Goal: Transaction & Acquisition: Purchase product/service

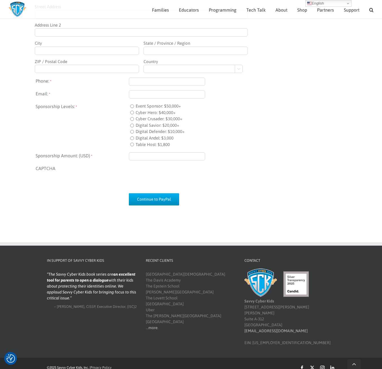
scroll to position [421, 0]
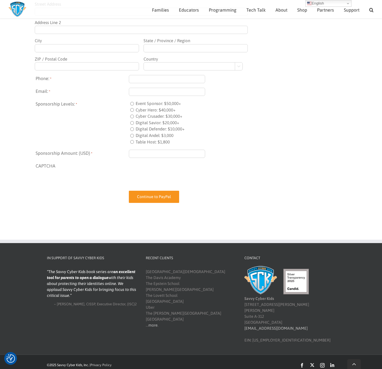
click at [143, 196] on input "Continue to PayPal" at bounding box center [154, 196] width 50 height 12
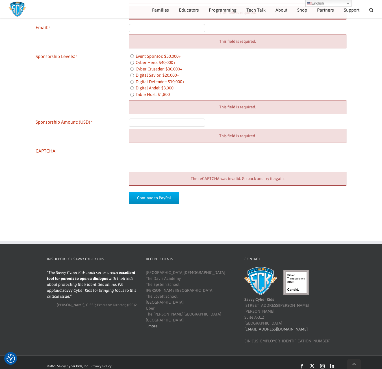
scroll to position [594, 0]
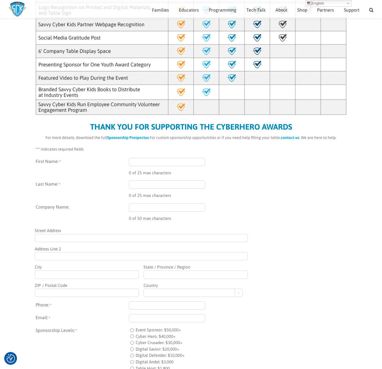
scroll to position [192, 0]
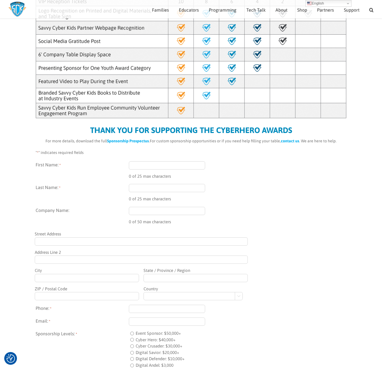
click at [163, 163] on input "First Name: *" at bounding box center [167, 165] width 76 height 8
click at [154, 166] on input "Kartl" at bounding box center [167, 165] width 76 height 8
type input "Karl"
type input "m"
type input "Mattson"
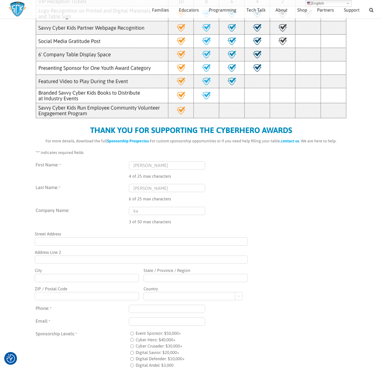
type input "k"
type input "Squared Circle Ventures"
type input "16512 63rd Pl N"
type input "Maple Grove"
type input "MN"
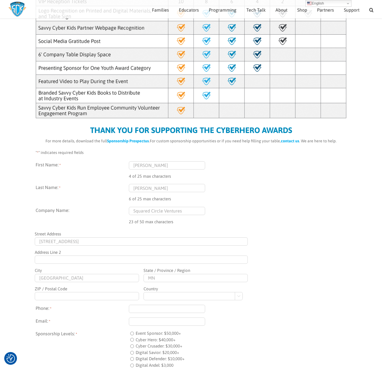
type input "55311"
select select "United States"
type input "karl@squaredcircle.vc"
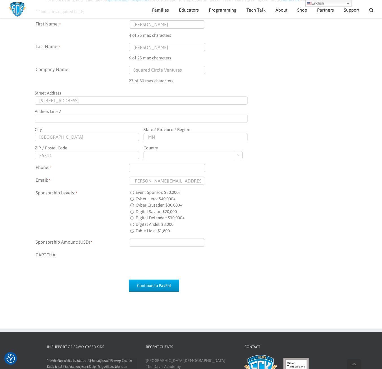
scroll to position [333, 0]
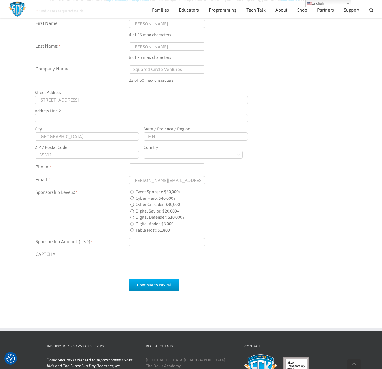
click at [152, 224] on label "Digital Andel: $3,000" at bounding box center [155, 223] width 38 height 7
click at [134, 224] on input "Digital Andel: $3,000" at bounding box center [132, 224] width 4 height 4
radio input "true"
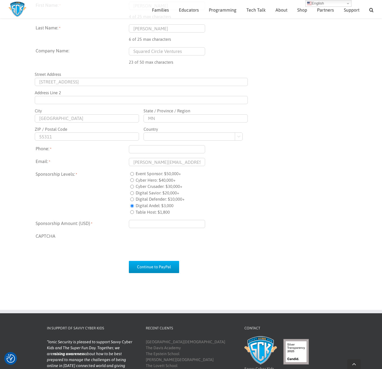
scroll to position [361, 0]
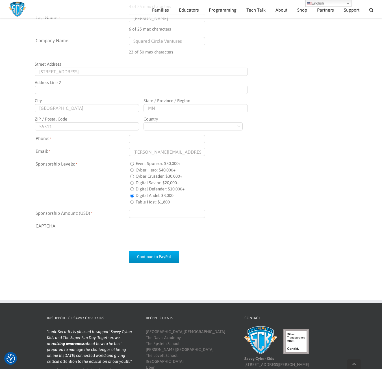
click at [160, 212] on input "Sponsorship Amount: (USD) *" at bounding box center [167, 213] width 76 height 8
type input "$3,000.00"
click at [260, 164] on div "Event Sponsor: $50,000+" at bounding box center [238, 163] width 218 height 7
click at [180, 136] on input "(___) ___-____" at bounding box center [167, 139] width 76 height 8
type input "(612) 751-9385"
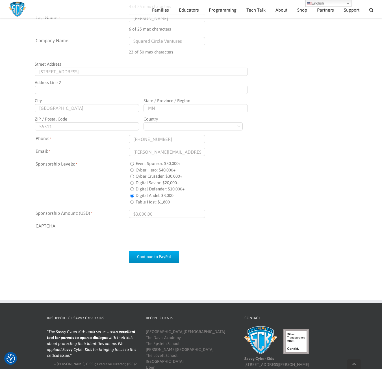
click at [286, 172] on div "Cyber Hero: $40,000+" at bounding box center [238, 170] width 218 height 7
click at [148, 258] on input "Continue to PayPal" at bounding box center [154, 256] width 50 height 12
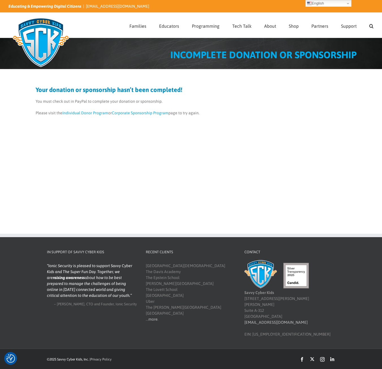
click at [136, 112] on link "Corporate Sponsorship Program" at bounding box center [140, 113] width 57 height 5
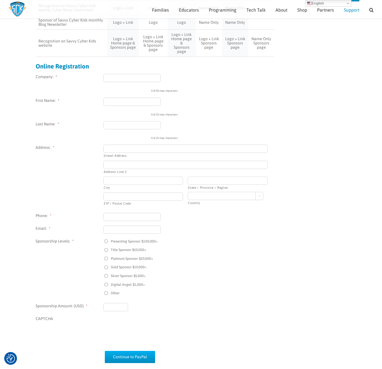
scroll to position [418, 0]
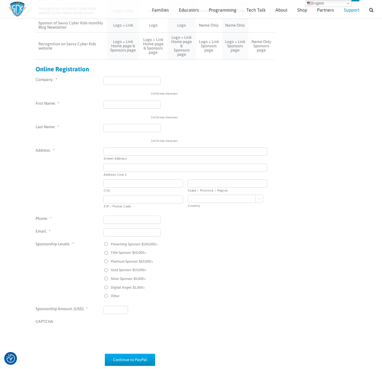
click at [138, 85] on input "Company: *" at bounding box center [131, 81] width 57 height 8
type input "Squared Circle Ventures"
type input "Karl"
type input "m"
type input "Mattson"
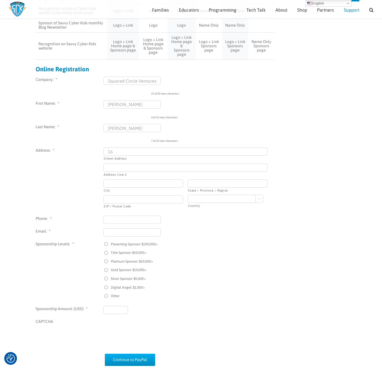
type input "16512 63rd Pl N"
type input "Maple Grove"
type input "MN"
type input "55311"
select select "United States"
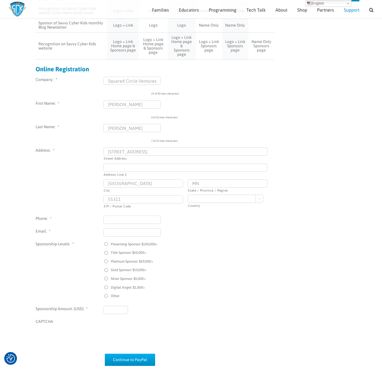
type input "karl@squaredcircle.vc"
click at [140, 224] on input "(___) ___-____" at bounding box center [131, 219] width 57 height 8
click at [117, 224] on input "(___) ___-____" at bounding box center [131, 219] width 57 height 8
type input "(612) 751-9385"
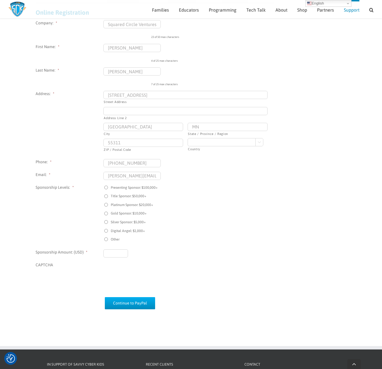
click at [116, 242] on label "Other" at bounding box center [115, 239] width 9 height 5
click at [108, 241] on input "Other" at bounding box center [106, 239] width 4 height 4
radio input "true"
click at [122, 257] on input "Sponsorship Amount: (USD) *" at bounding box center [115, 253] width 25 height 8
type input "$3,000.00"
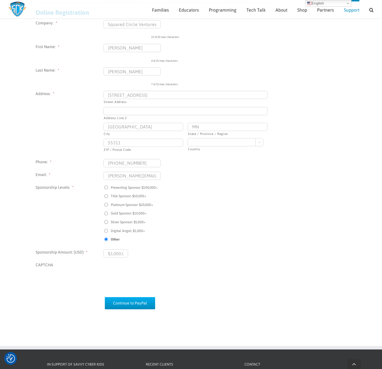
scroll to position [531, 0]
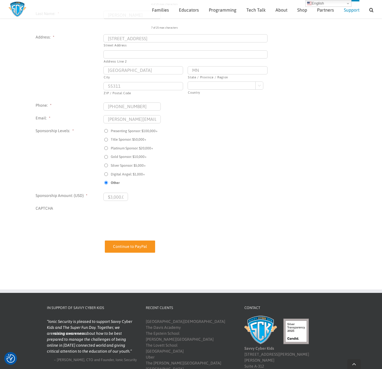
click at [133, 252] on input "Continue to PayPal" at bounding box center [130, 246] width 50 height 12
